Goal: Check status: Check status

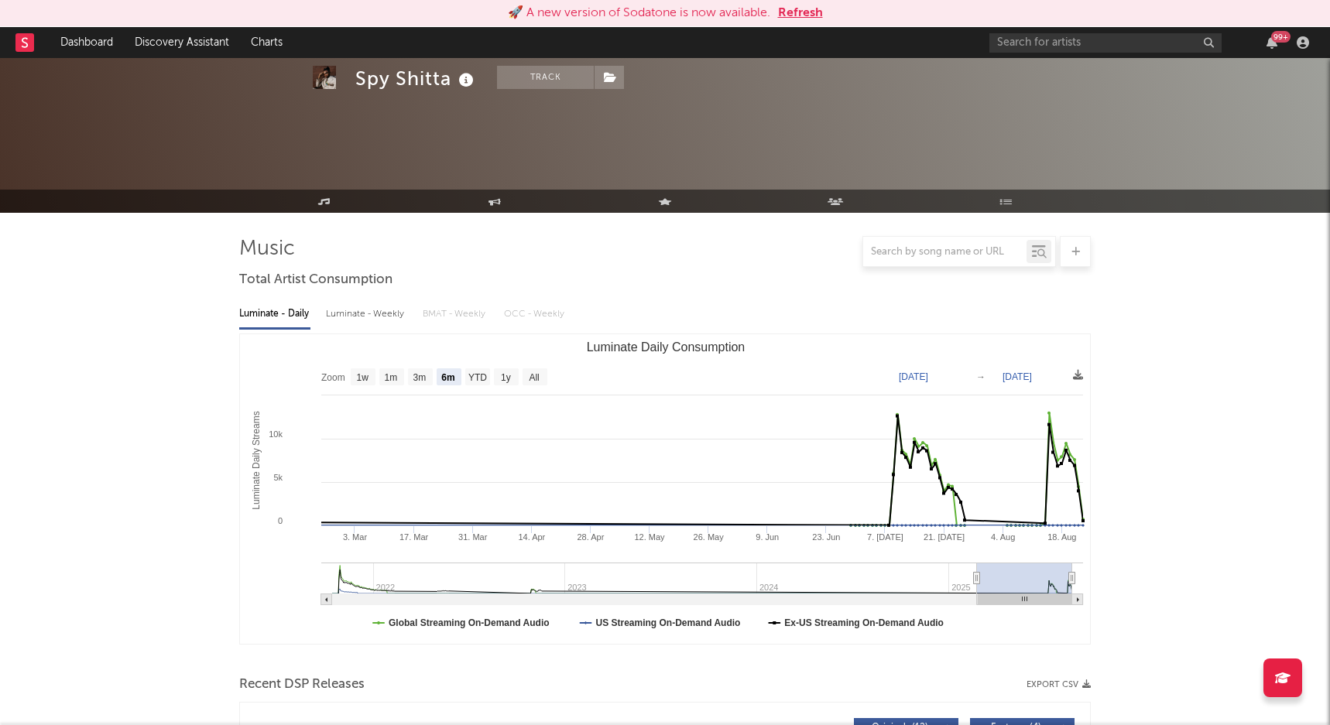
select select "6m"
select select "1w"
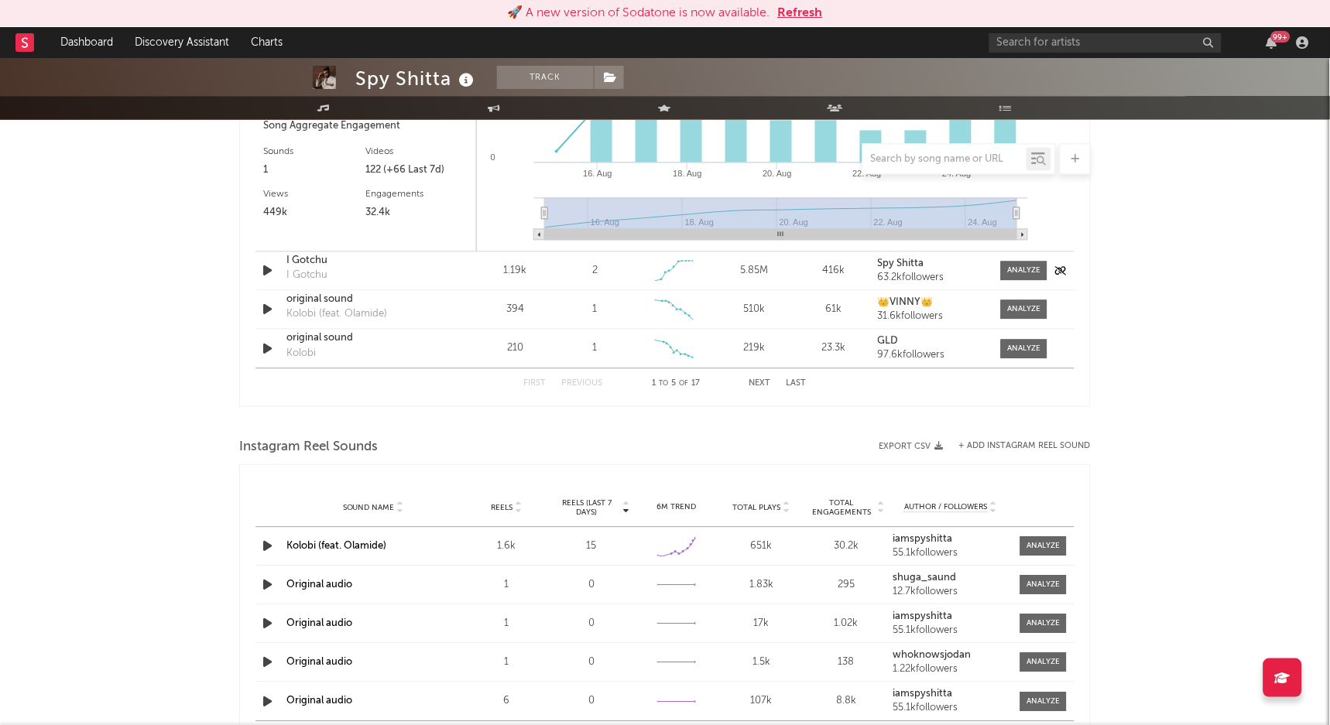
scroll to position [2278, 0]
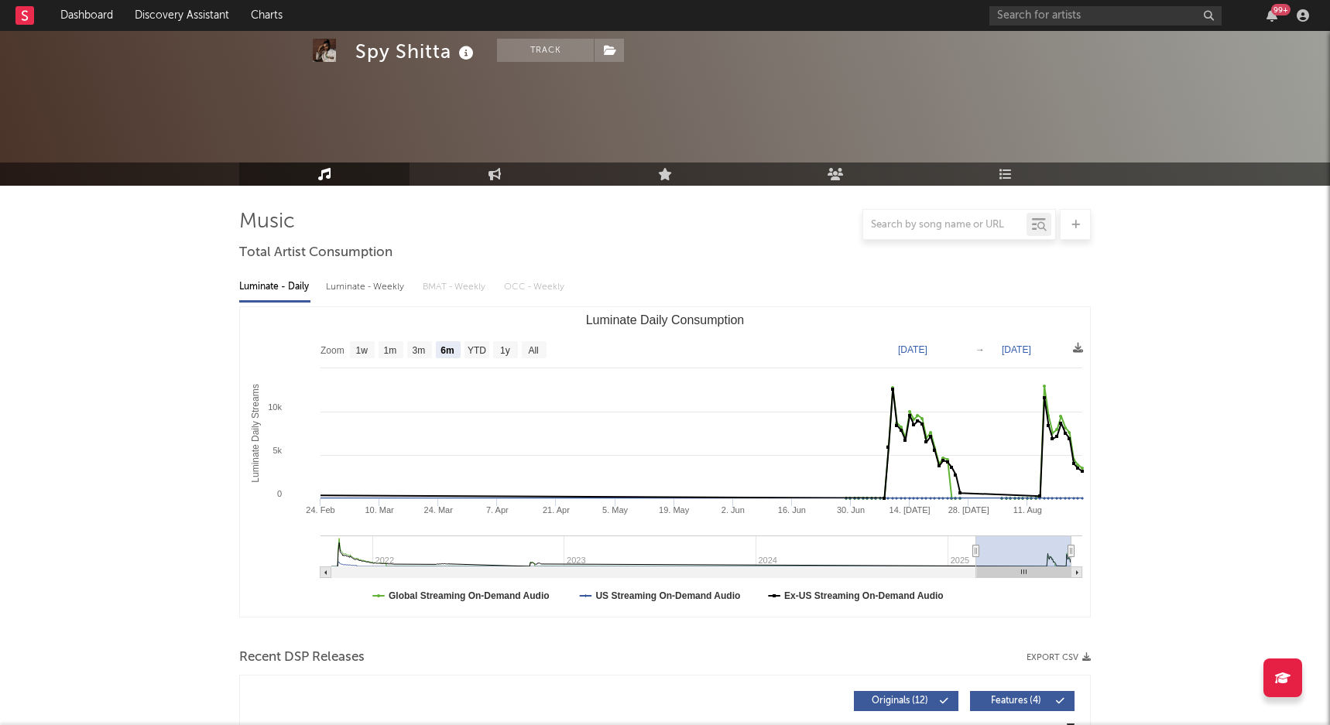
select select "6m"
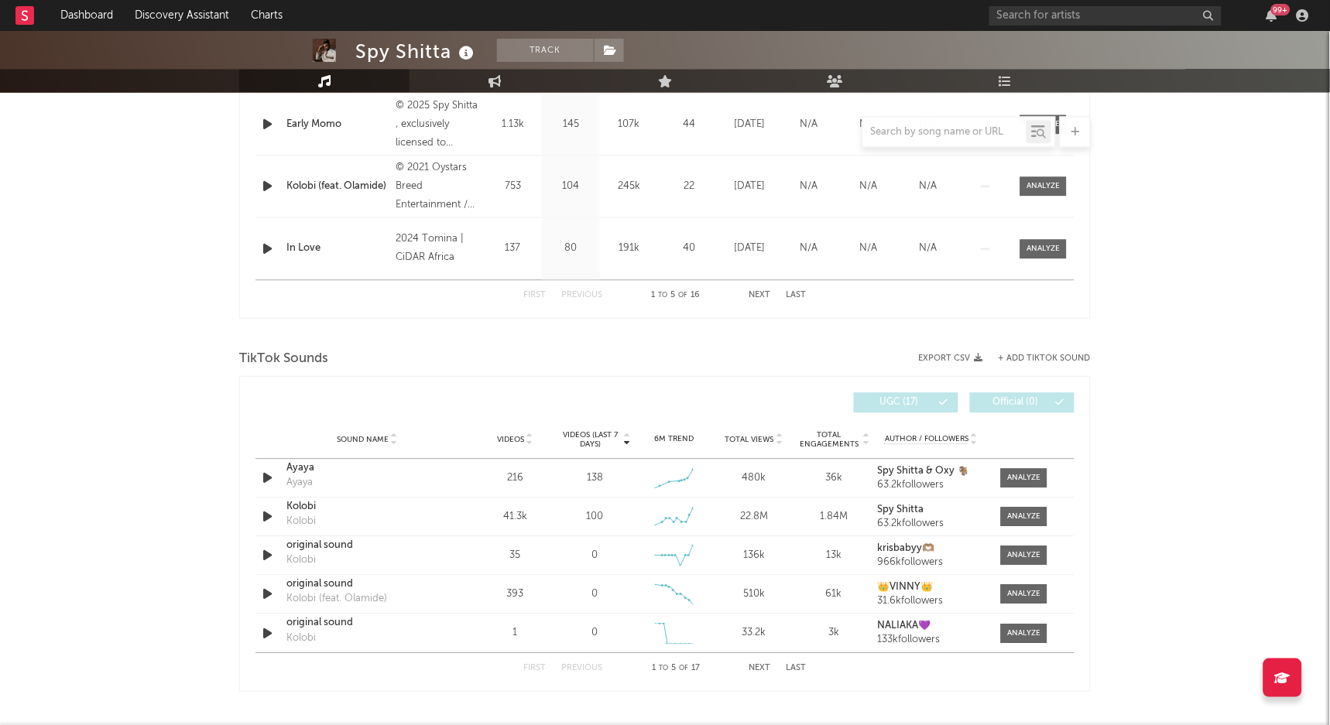
scroll to position [916, 0]
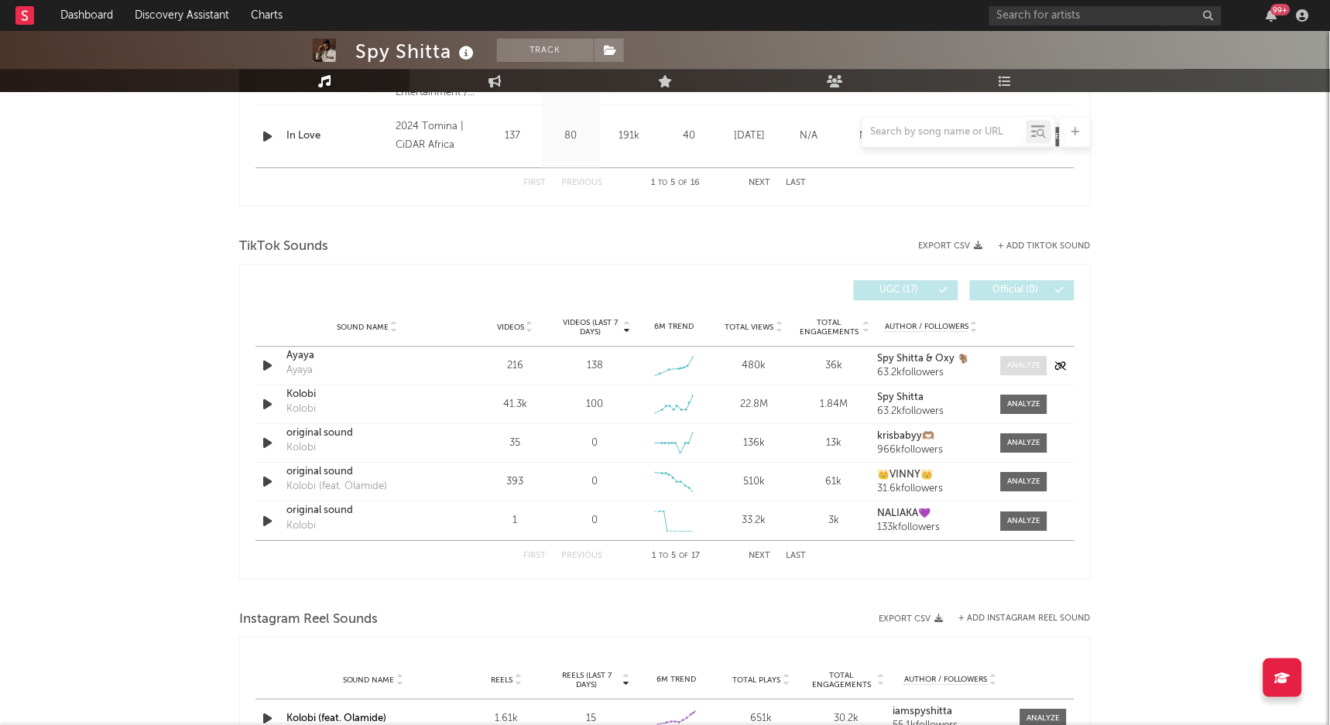
click at [1006, 365] on span at bounding box center [1024, 365] width 46 height 19
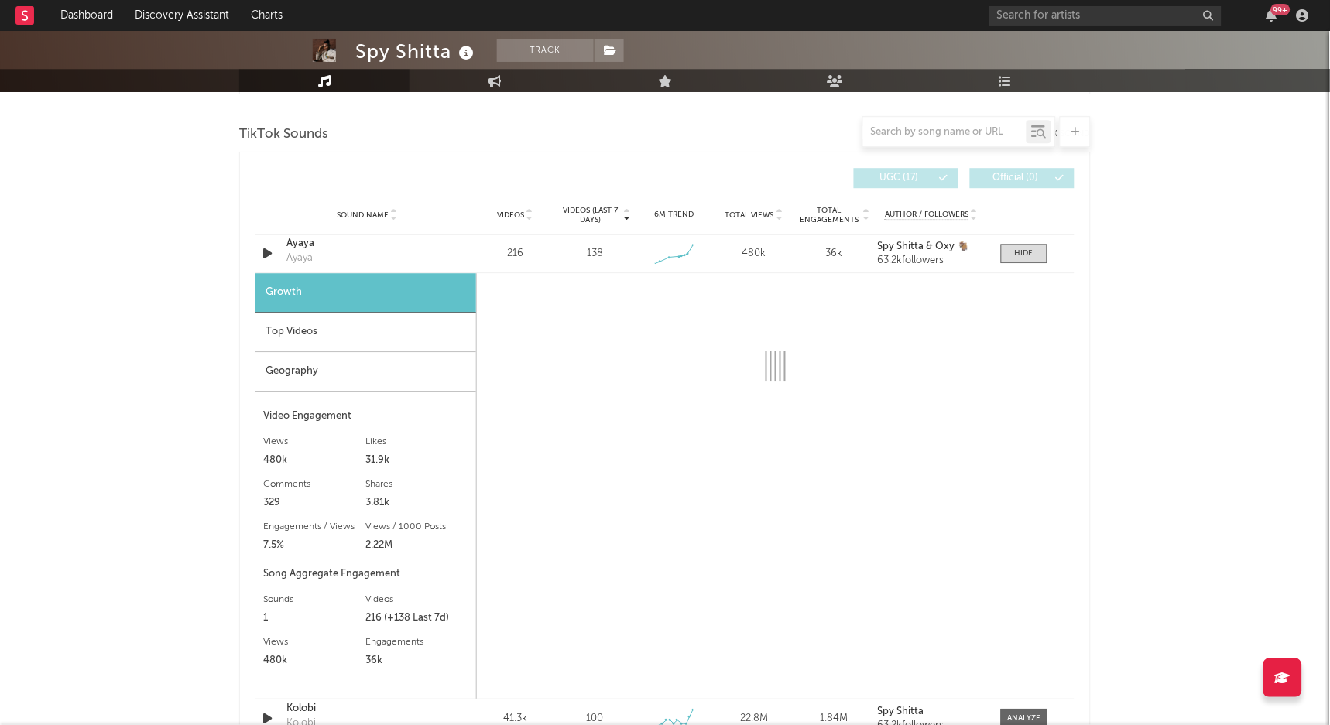
select select "1w"
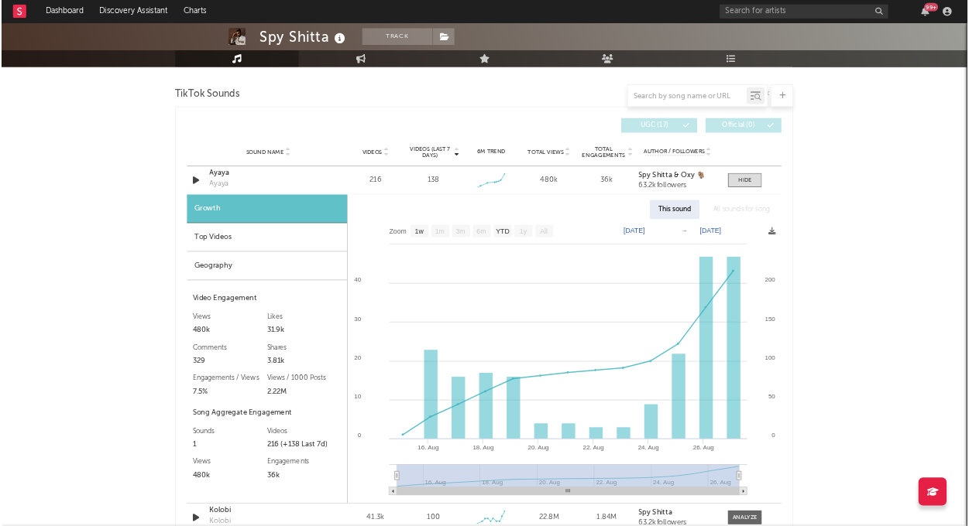
scroll to position [1035, 0]
